Goal: Transaction & Acquisition: Purchase product/service

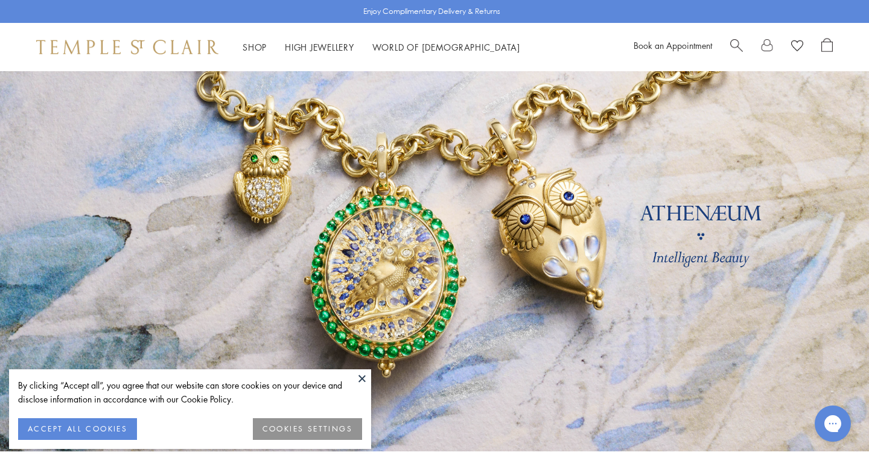
scroll to position [35, 0]
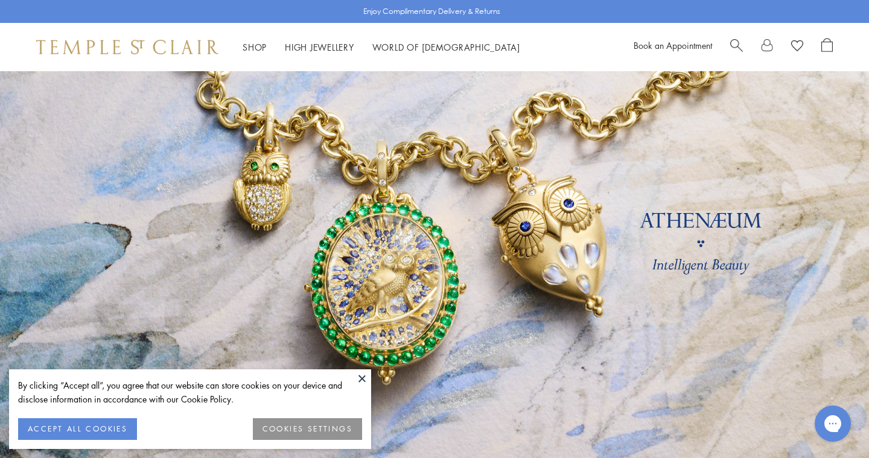
click at [105, 430] on button "ACCEPT ALL COOKIES" at bounding box center [77, 429] width 119 height 22
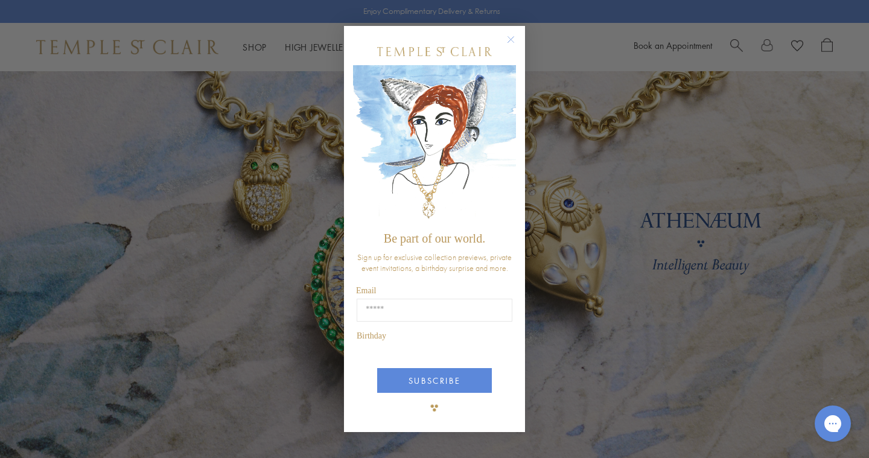
click at [509, 130] on img "POPUP Form" at bounding box center [434, 145] width 163 height 161
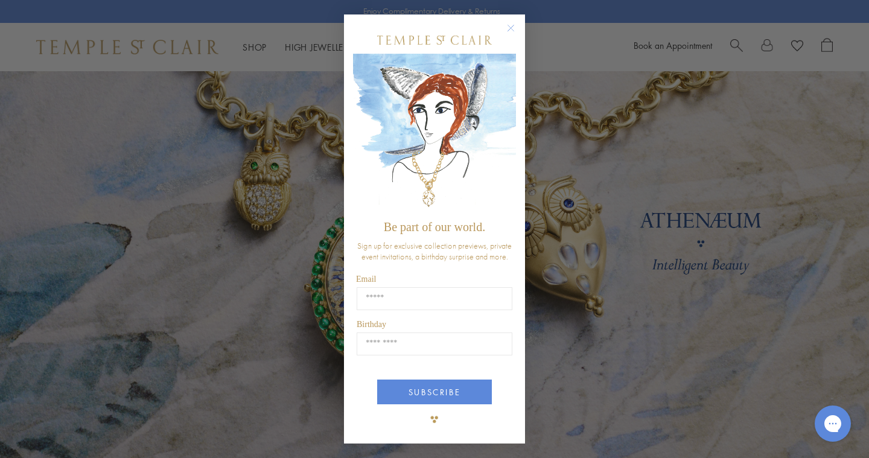
click at [514, 24] on circle "Close dialog" at bounding box center [511, 28] width 14 height 14
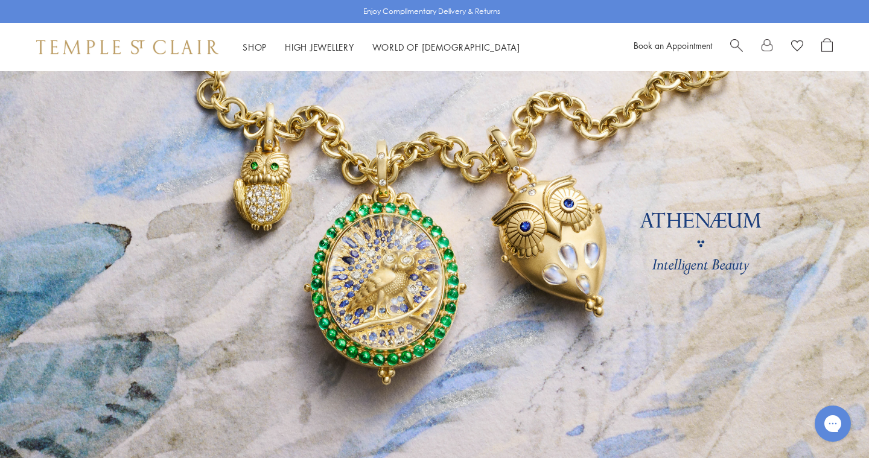
click at [658, 272] on link at bounding box center [434, 247] width 869 height 422
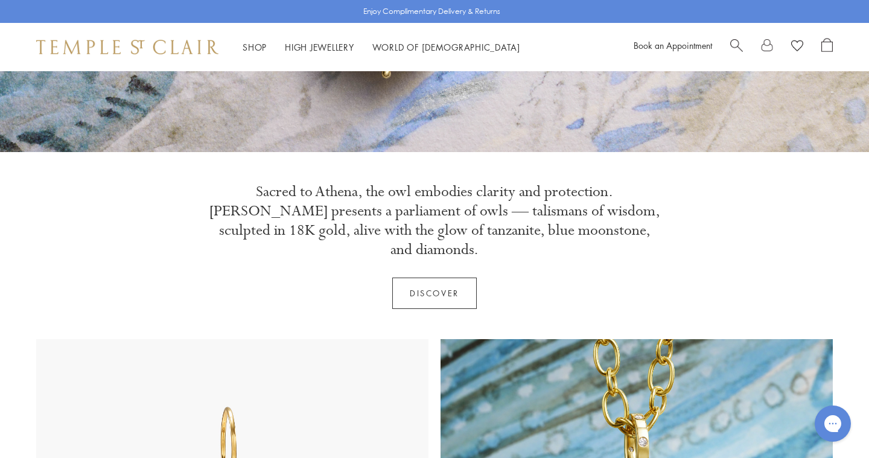
scroll to position [369, 0]
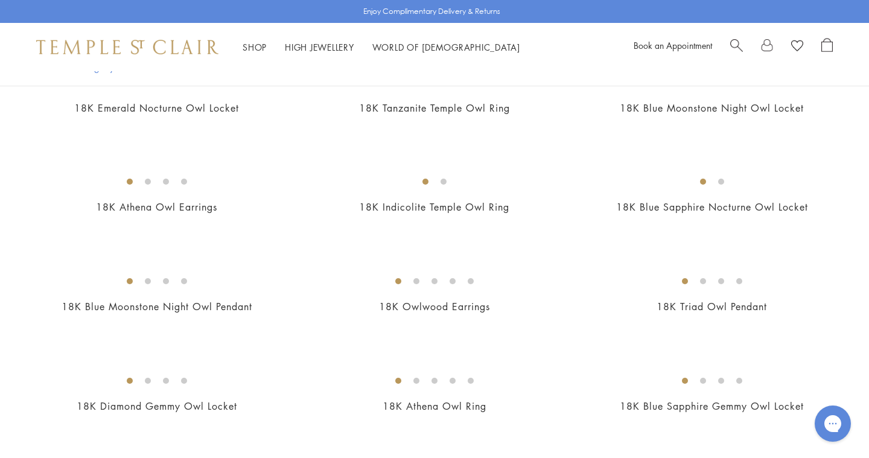
scroll to position [312, 0]
click at [0, 0] on img at bounding box center [0, 0] width 0 height 0
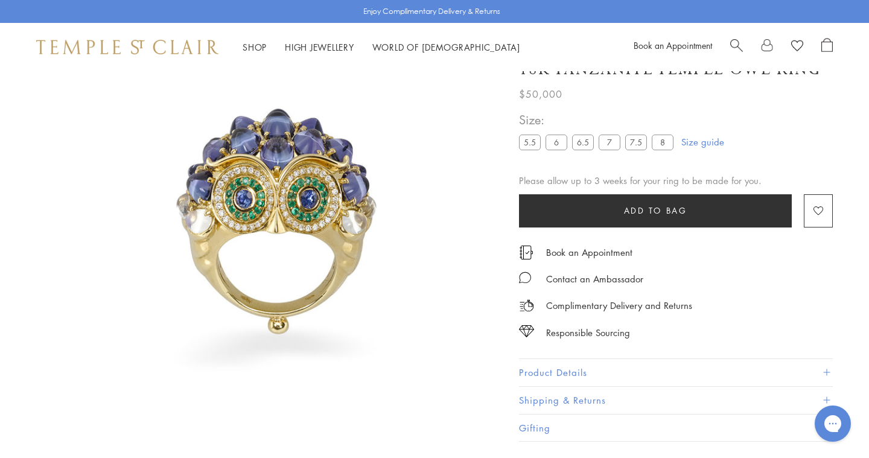
scroll to position [71, 0]
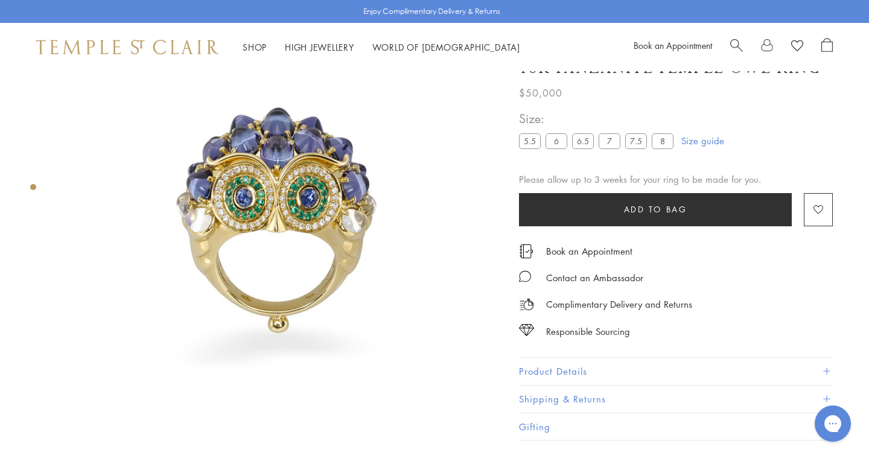
click at [427, 217] on img at bounding box center [280, 220] width 441 height 441
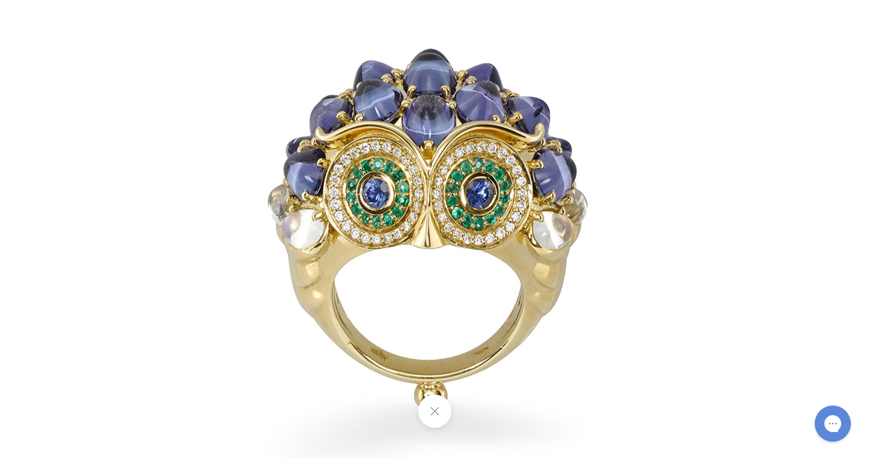
click at [438, 409] on button at bounding box center [434, 411] width 33 height 33
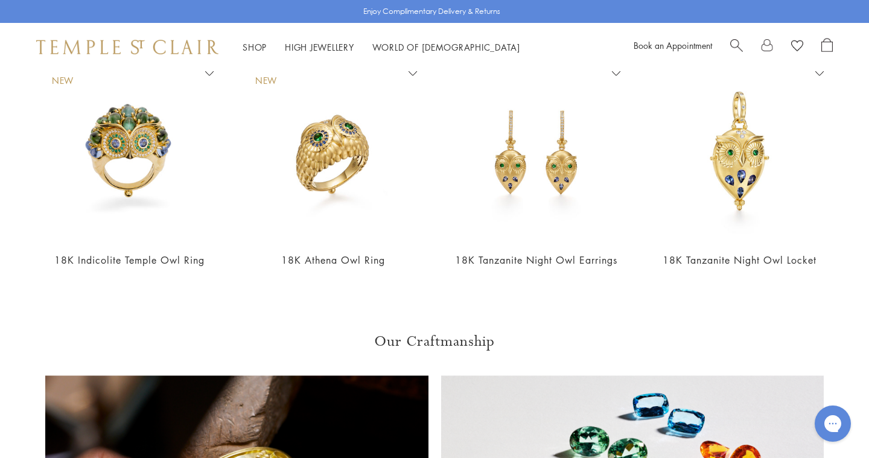
scroll to position [533, 0]
